Goal: Find specific page/section: Find specific page/section

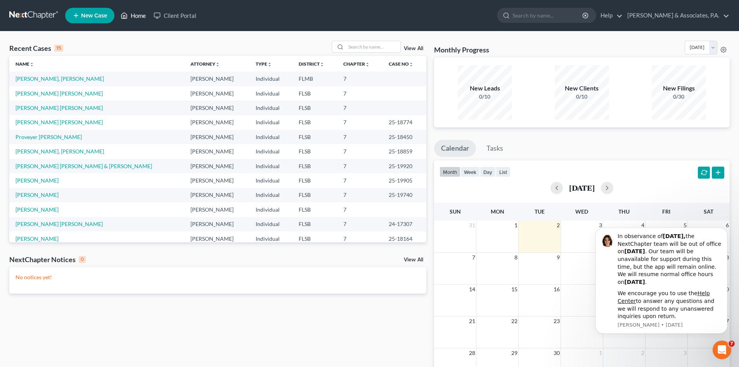
click at [140, 17] on link "Home" at bounding box center [133, 16] width 33 height 14
click at [353, 49] on input "search" at bounding box center [373, 46] width 54 height 11
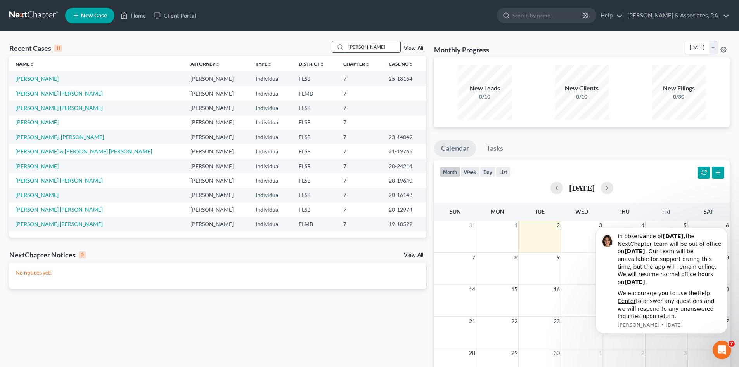
drag, startPoint x: 364, startPoint y: 49, endPoint x: 350, endPoint y: 47, distance: 14.4
click at [350, 47] on input "perez" at bounding box center [373, 46] width 54 height 11
drag, startPoint x: 345, startPoint y: 47, endPoint x: 345, endPoint y: 50, distance: 3.9
click at [342, 47] on div at bounding box center [339, 46] width 14 height 11
drag, startPoint x: 364, startPoint y: 47, endPoint x: 349, endPoint y: 48, distance: 14.4
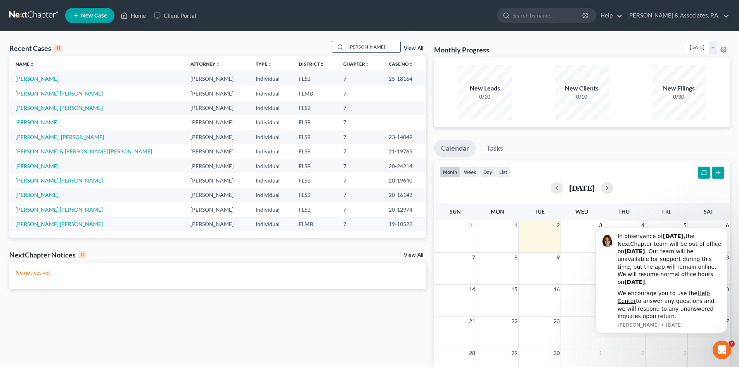
click at [349, 48] on input "perez" at bounding box center [373, 46] width 54 height 11
type input "juana"
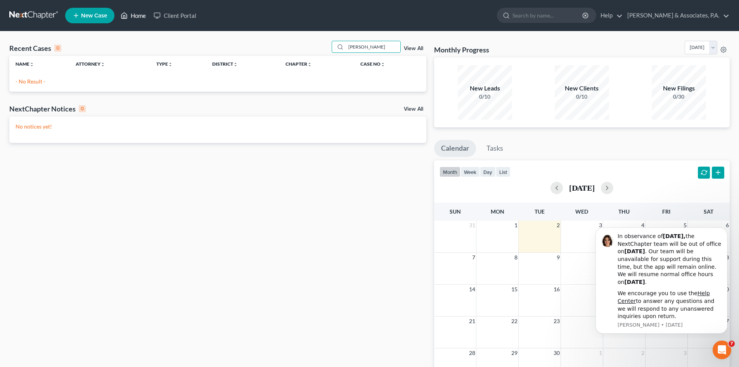
click at [135, 16] on link "Home" at bounding box center [133, 16] width 33 height 14
